Goal: Task Accomplishment & Management: Manage account settings

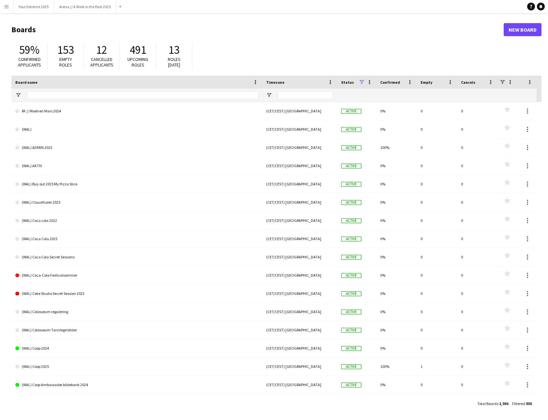
click at [11, 4] on button "Menu" at bounding box center [6, 6] width 13 height 13
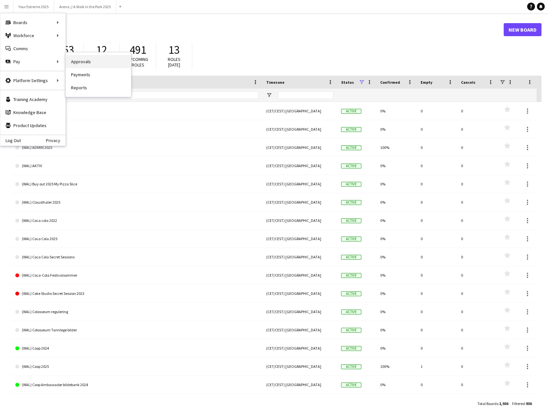
click at [86, 62] on link "Approvals" at bounding box center [98, 61] width 65 height 13
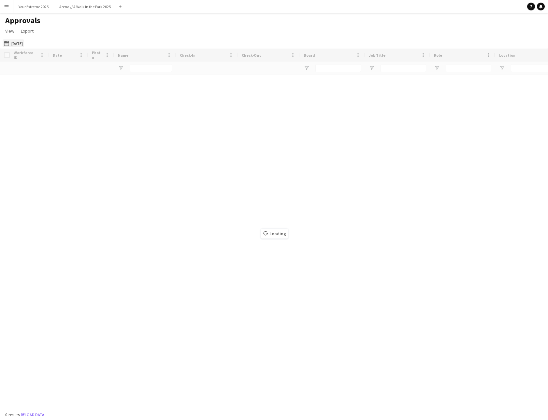
click at [23, 46] on button "[DATE] [DATE]" at bounding box center [13, 43] width 21 height 8
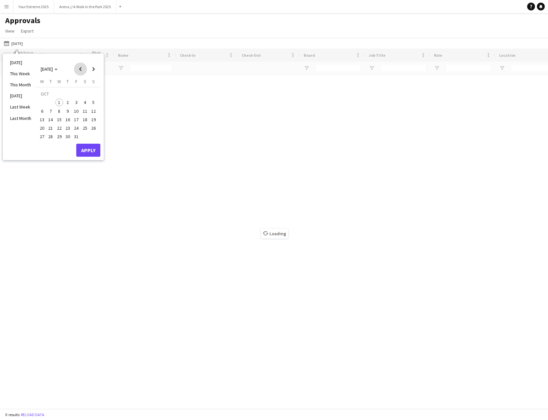
click at [80, 71] on span "Previous month" at bounding box center [80, 69] width 13 height 13
type input "**********"
click at [80, 71] on span "Previous month" at bounding box center [80, 69] width 13 height 13
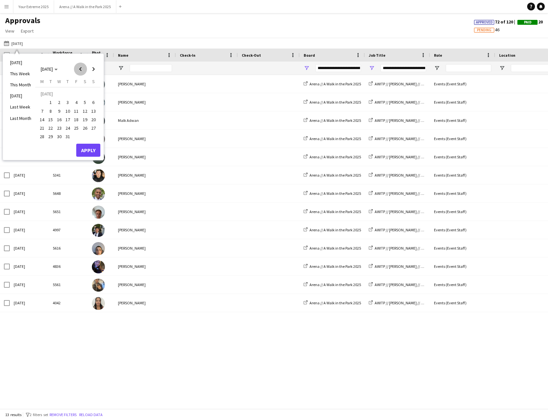
click at [80, 71] on span "Previous month" at bounding box center [80, 69] width 13 height 13
click at [81, 70] on span "Previous month" at bounding box center [80, 69] width 13 height 13
click at [47, 99] on button "1" at bounding box center [50, 102] width 8 height 8
click at [93, 68] on span "Next month" at bounding box center [93, 69] width 13 height 13
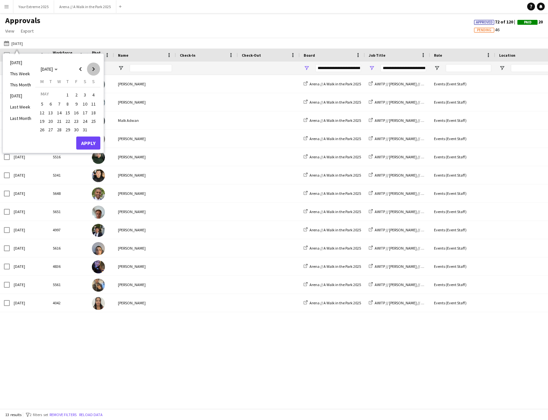
click at [93, 68] on span "Next month" at bounding box center [93, 69] width 13 height 13
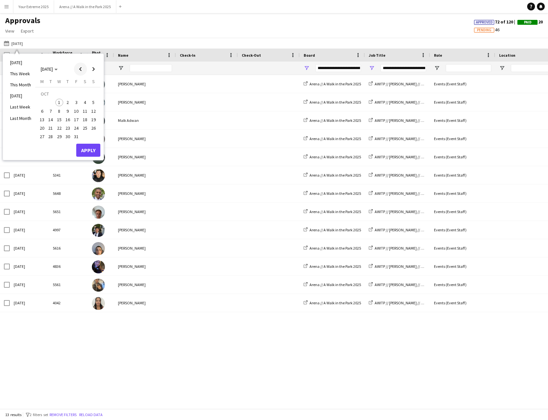
click at [80, 70] on span "Previous month" at bounding box center [80, 69] width 13 height 13
click at [51, 136] on span "30" at bounding box center [51, 137] width 8 height 8
click at [94, 150] on button "Apply" at bounding box center [88, 150] width 24 height 13
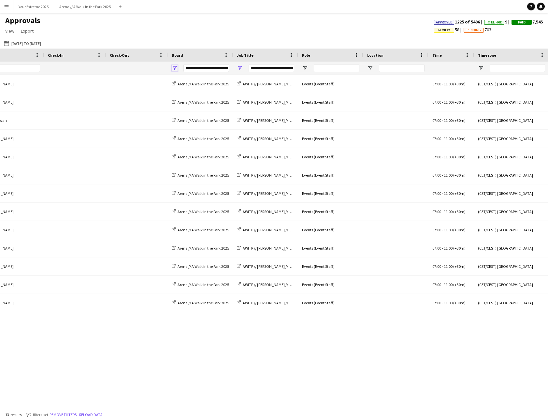
click at [176, 66] on span "Open Filter Menu" at bounding box center [175, 68] width 6 height 6
type input "***"
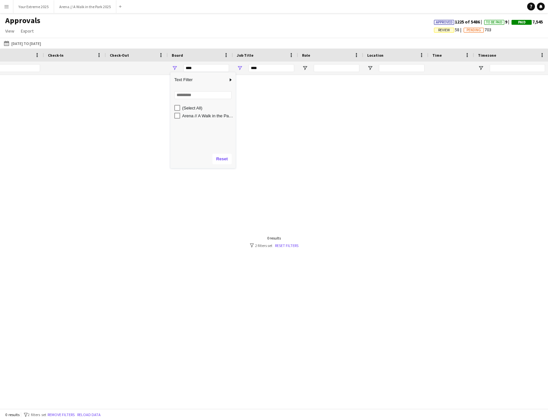
click at [271, 33] on div "Approvals View Customise view Customise filters Reset Filters Reset View Reset …" at bounding box center [274, 27] width 548 height 22
click at [241, 67] on span "Open Filter Menu" at bounding box center [240, 68] width 6 height 6
click at [232, 21] on div "Approvals View Customise view Customise filters Reset Filters Reset View Reset …" at bounding box center [274, 27] width 548 height 22
click at [281, 247] on link "Reset filters" at bounding box center [286, 245] width 23 height 5
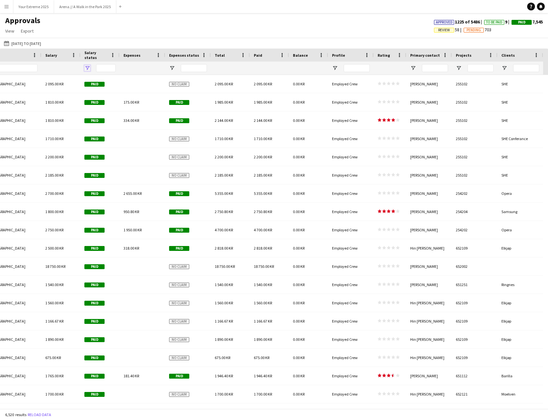
click at [86, 68] on span "Open Filter Menu" at bounding box center [87, 68] width 6 height 6
click at [90, 103] on div "(Select All) Approved Paid Pending Review" at bounding box center [115, 126] width 65 height 47
type input "**********"
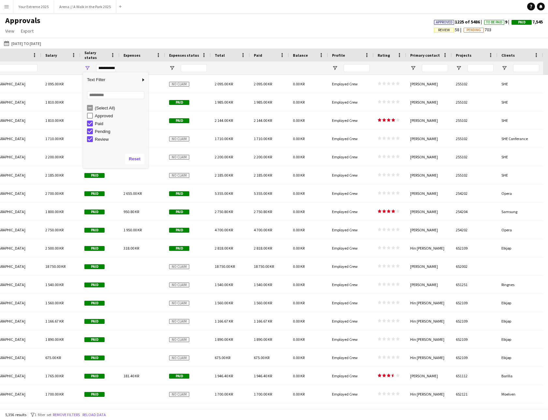
click at [91, 111] on div "(Select All)" at bounding box center [117, 108] width 61 height 8
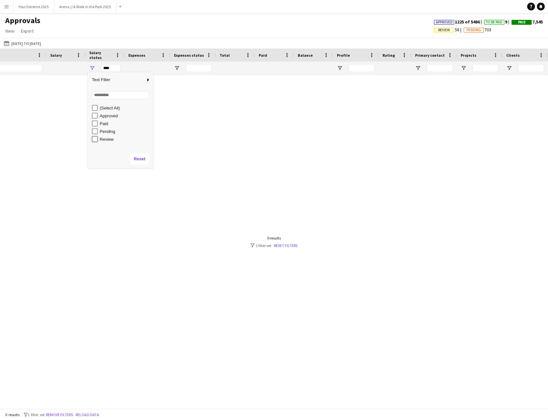
type input "**********"
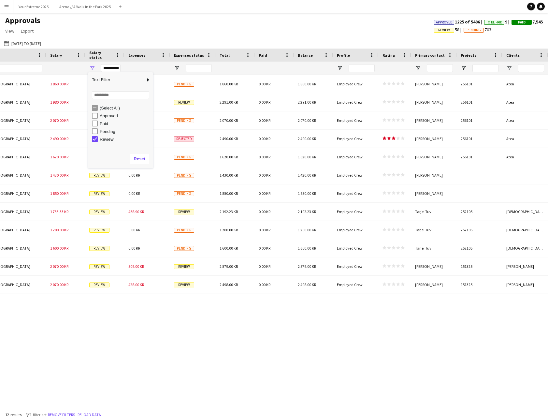
click at [259, 28] on div "Approvals View Customise view Customise filters Reset Filters Reset View Reset …" at bounding box center [274, 27] width 548 height 22
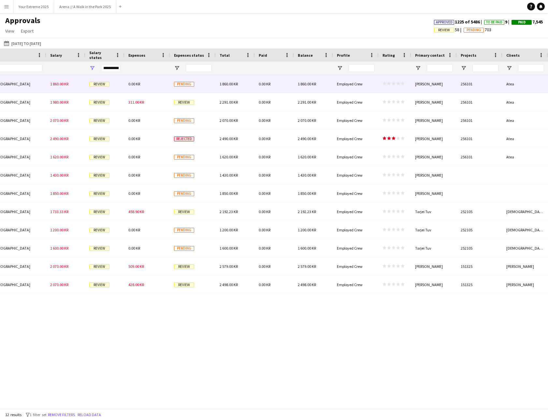
click at [434, 87] on div "[PERSON_NAME]" at bounding box center [434, 84] width 46 height 18
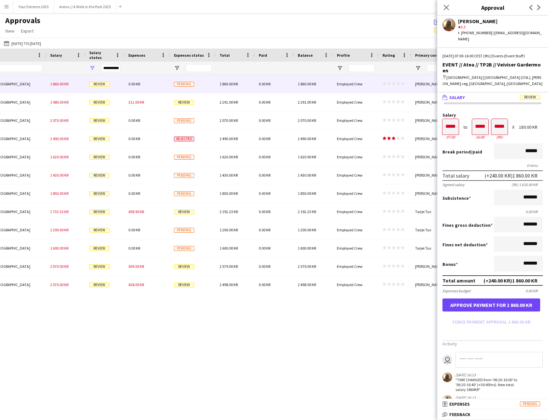
click at [367, 27] on div "Approvals View Customise view Customise filters Reset Filters Reset View Reset …" at bounding box center [274, 27] width 548 height 22
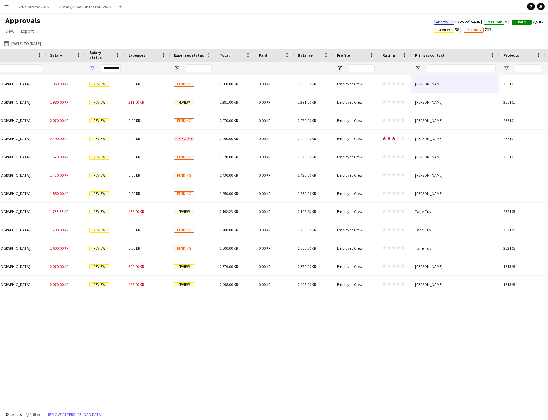
drag, startPoint x: 456, startPoint y: 55, endPoint x: 499, endPoint y: 58, distance: 42.8
click at [499, 58] on div at bounding box center [499, 55] width 3 height 13
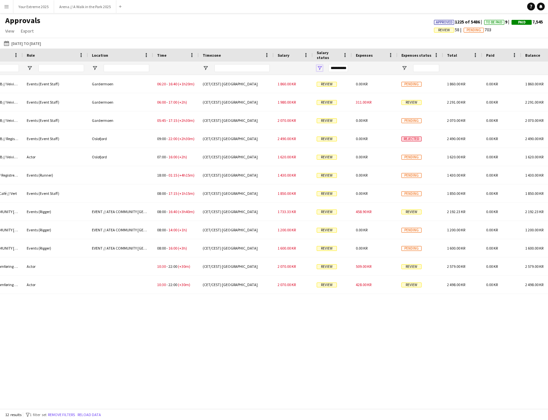
click at [321, 67] on span "Open Filter Menu" at bounding box center [320, 68] width 6 height 6
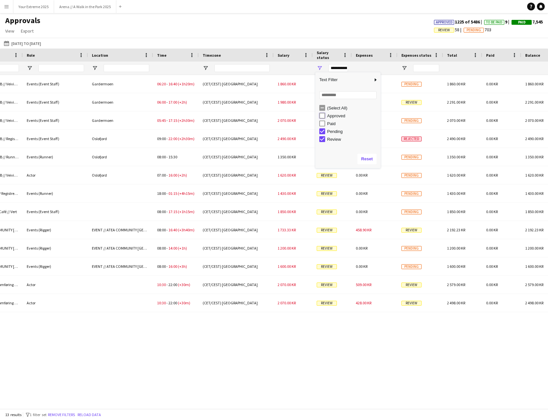
type input "**********"
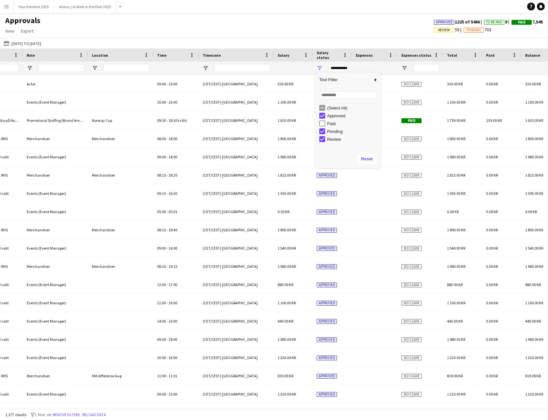
click at [335, 31] on div "Approvals View Customise view Customise filters Reset Filters Reset View Reset …" at bounding box center [274, 27] width 548 height 22
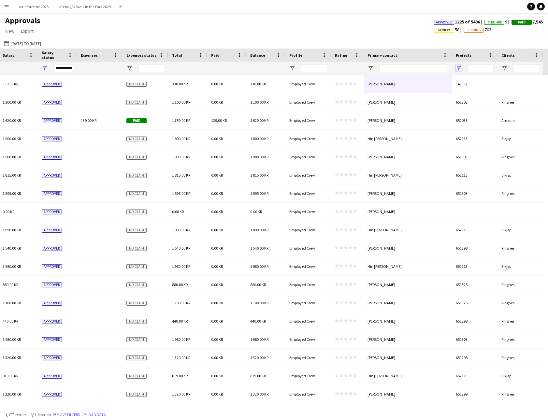
click at [459, 69] on span "Open Filter Menu" at bounding box center [459, 68] width 6 height 6
type input "***"
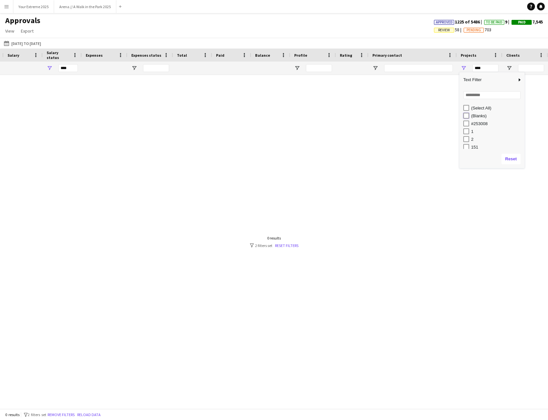
type input "**********"
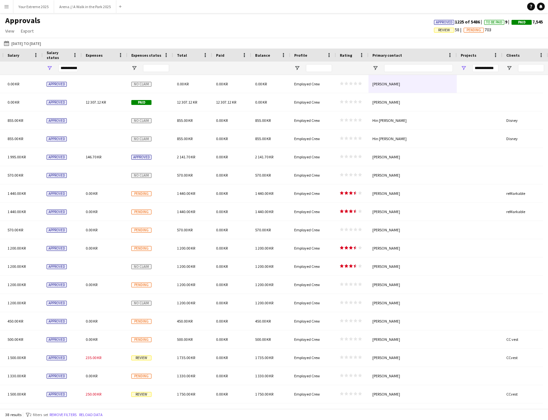
click at [386, 33] on div "Approvals View Customise view Customise filters Reset Filters Reset View Reset …" at bounding box center [274, 27] width 548 height 22
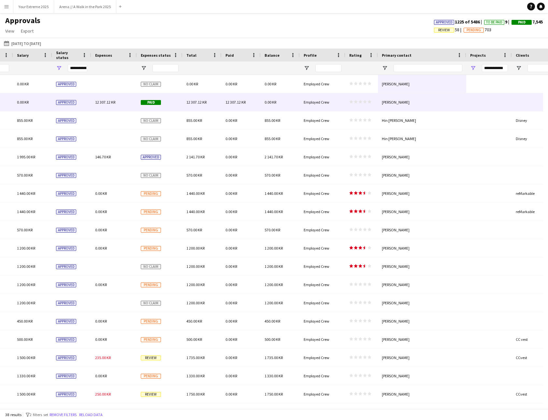
click at [38, 99] on div "0.00 KR" at bounding box center [32, 102] width 39 height 18
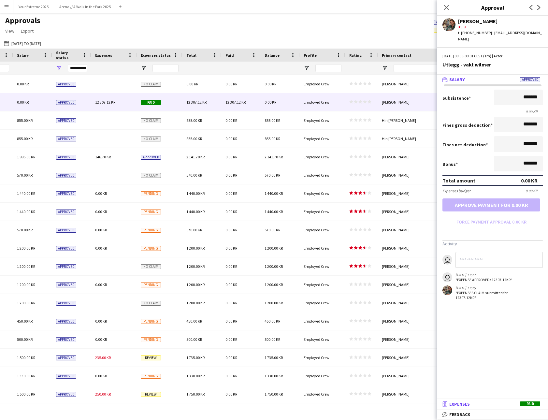
click at [460, 404] on span "Expenses" at bounding box center [459, 404] width 21 height 6
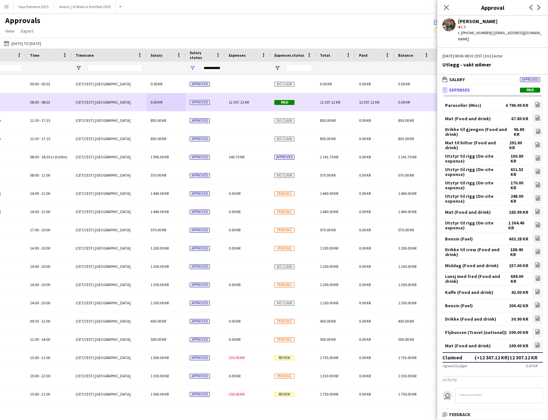
click at [160, 101] on span "0.00 KR" at bounding box center [156, 102] width 12 height 5
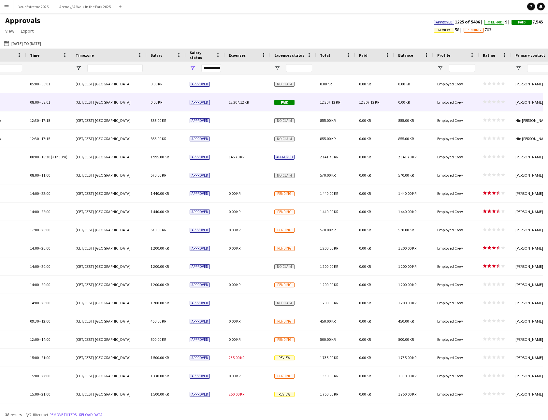
click at [168, 102] on div "0.00 KR" at bounding box center [166, 102] width 39 height 18
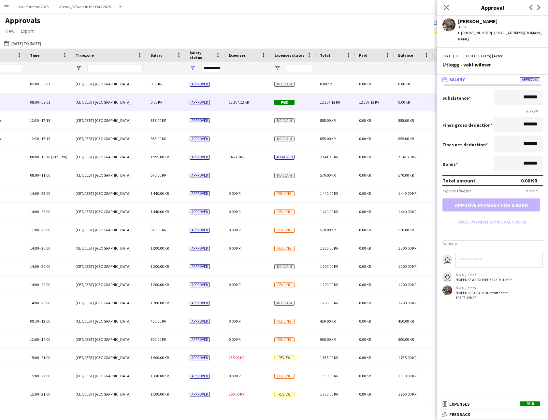
click at [527, 77] on span "Approved" at bounding box center [530, 79] width 20 height 5
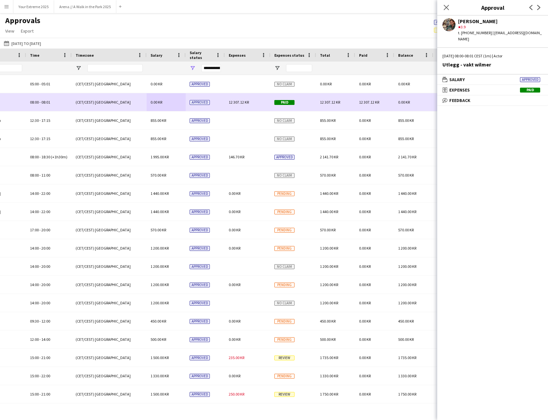
click at [216, 97] on div "Approved" at bounding box center [205, 102] width 39 height 18
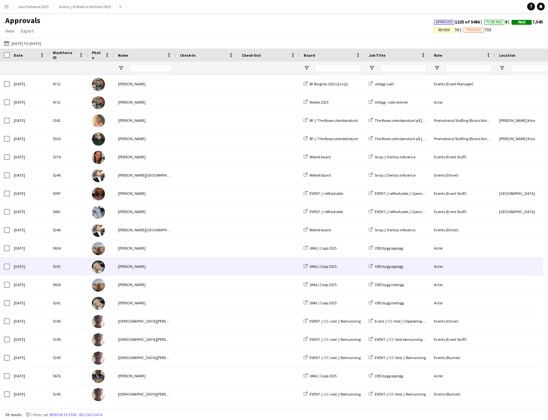
click at [125, 265] on div "[PERSON_NAME]" at bounding box center [145, 266] width 62 height 18
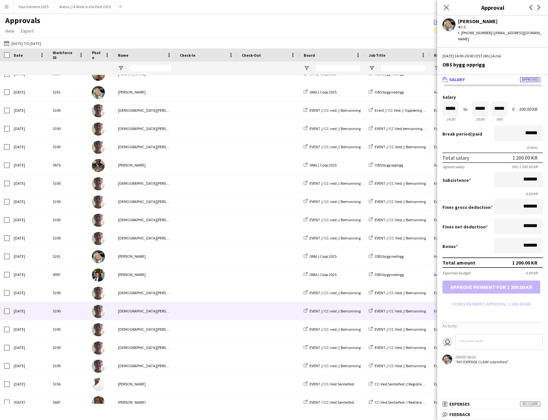
click at [171, 307] on div "[DEMOGRAPHIC_DATA][PERSON_NAME]" at bounding box center [145, 311] width 62 height 18
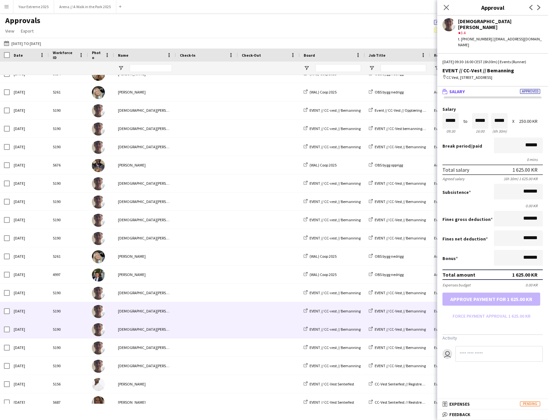
click at [185, 331] on span at bounding box center [207, 329] width 54 height 18
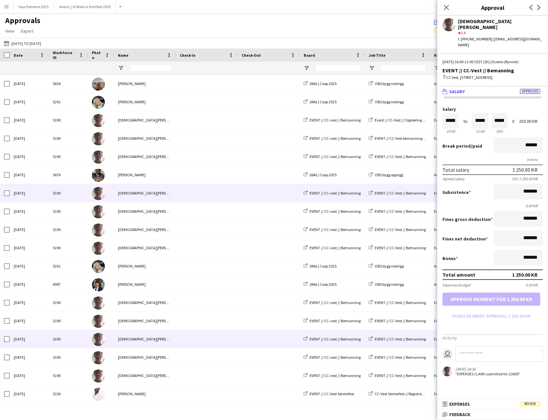
click at [167, 198] on div "[DEMOGRAPHIC_DATA][PERSON_NAME]" at bounding box center [145, 193] width 62 height 18
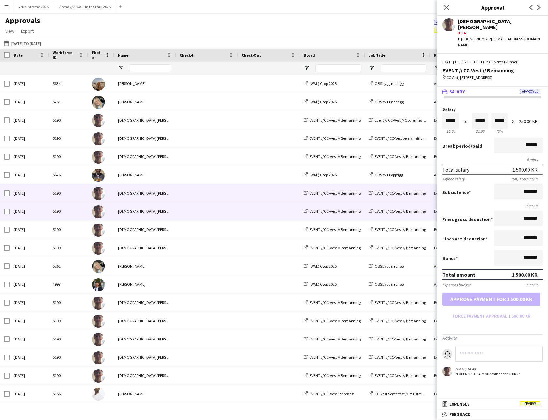
click at [170, 209] on div "[DEMOGRAPHIC_DATA][PERSON_NAME]" at bounding box center [145, 211] width 62 height 18
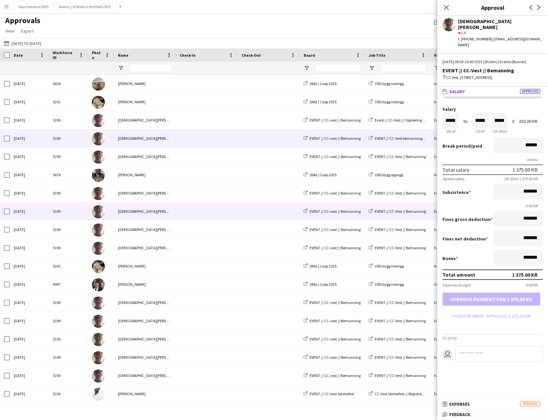
click at [181, 130] on span at bounding box center [207, 138] width 54 height 18
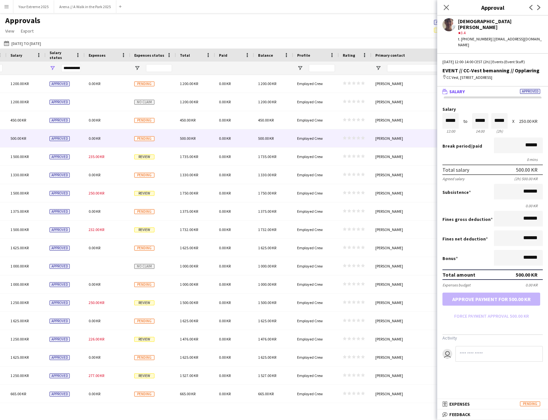
click at [447, 22] on app-user-avatar at bounding box center [448, 24] width 13 height 13
click at [447, 9] on icon "Close pop-in" at bounding box center [446, 7] width 6 height 6
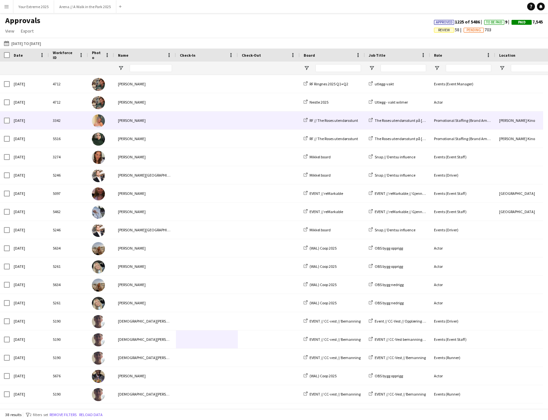
click at [199, 123] on span at bounding box center [207, 120] width 54 height 18
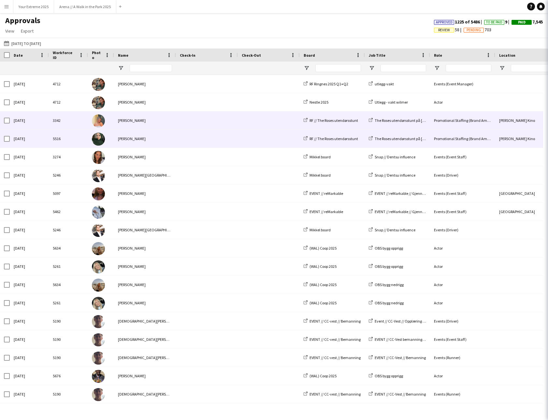
click at [196, 141] on span at bounding box center [207, 139] width 54 height 18
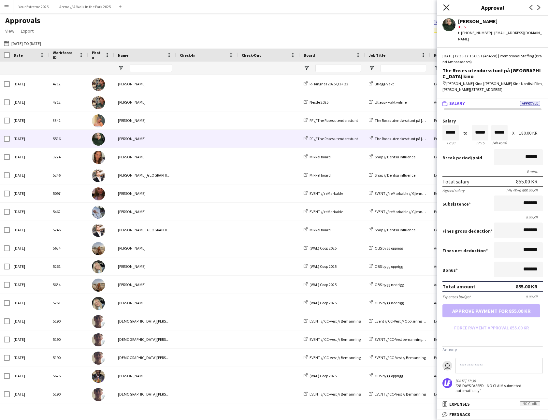
click at [447, 8] on icon "Close pop-in" at bounding box center [446, 7] width 6 height 6
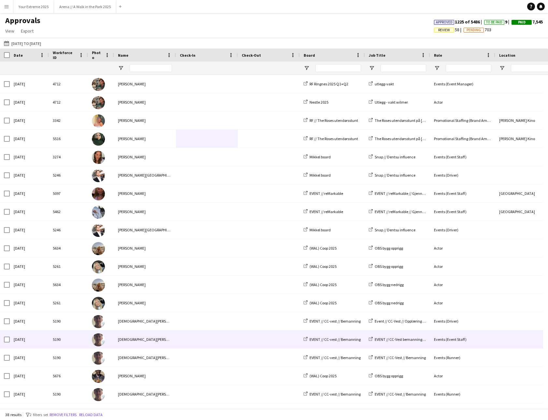
click at [136, 341] on div "[DEMOGRAPHIC_DATA][PERSON_NAME]" at bounding box center [145, 339] width 62 height 18
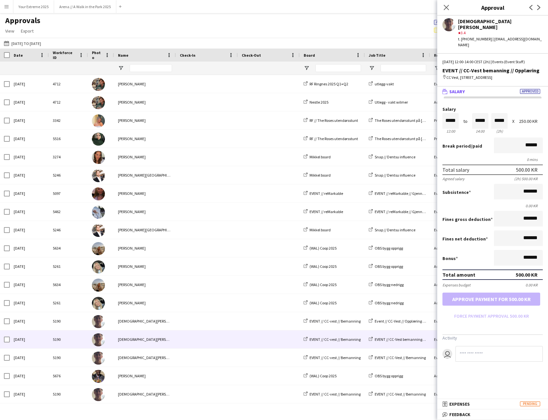
click at [449, 18] on app-user-avatar at bounding box center [448, 24] width 13 height 13
click at [449, 23] on app-user-avatar at bounding box center [448, 24] width 13 height 13
click at [469, 21] on div "[DEMOGRAPHIC_DATA][PERSON_NAME]" at bounding box center [500, 24] width 85 height 12
drag, startPoint x: 494, startPoint y: 21, endPoint x: 466, endPoint y: 23, distance: 27.7
click at [466, 23] on div "[DEMOGRAPHIC_DATA][PERSON_NAME]" at bounding box center [500, 24] width 85 height 12
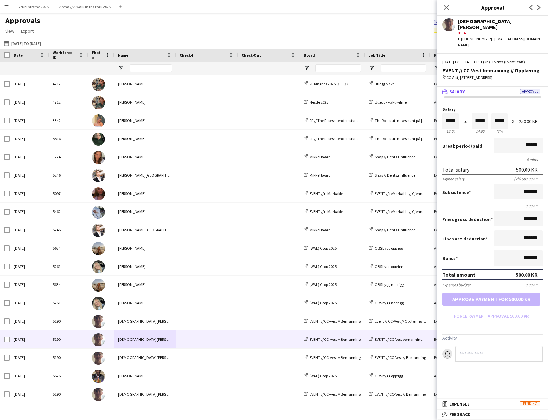
click at [499, 30] on div "star 3.4" at bounding box center [500, 33] width 85 height 6
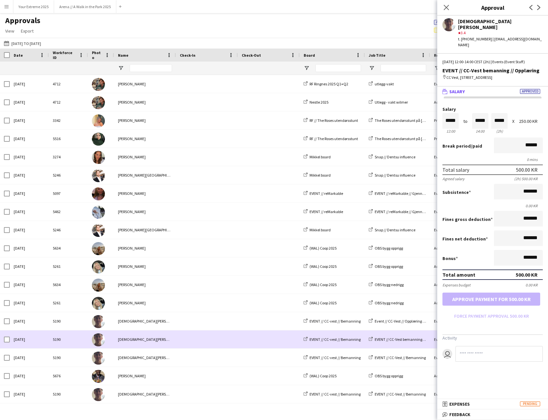
click at [235, 335] on div at bounding box center [207, 339] width 62 height 18
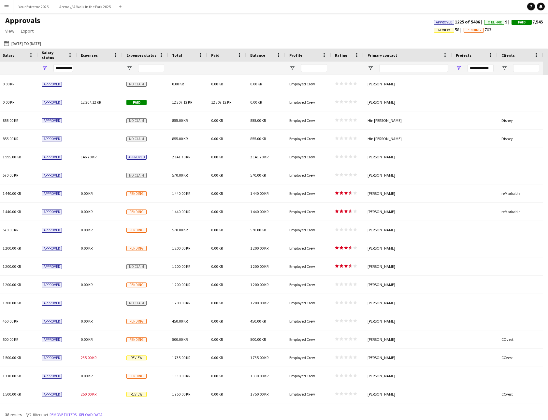
scroll to position [0, 682]
